Goal: Task Accomplishment & Management: Complete application form

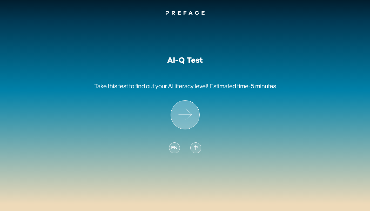
click at [179, 107] on icon at bounding box center [185, 114] width 29 height 29
